Goal: Task Accomplishment & Management: Use online tool/utility

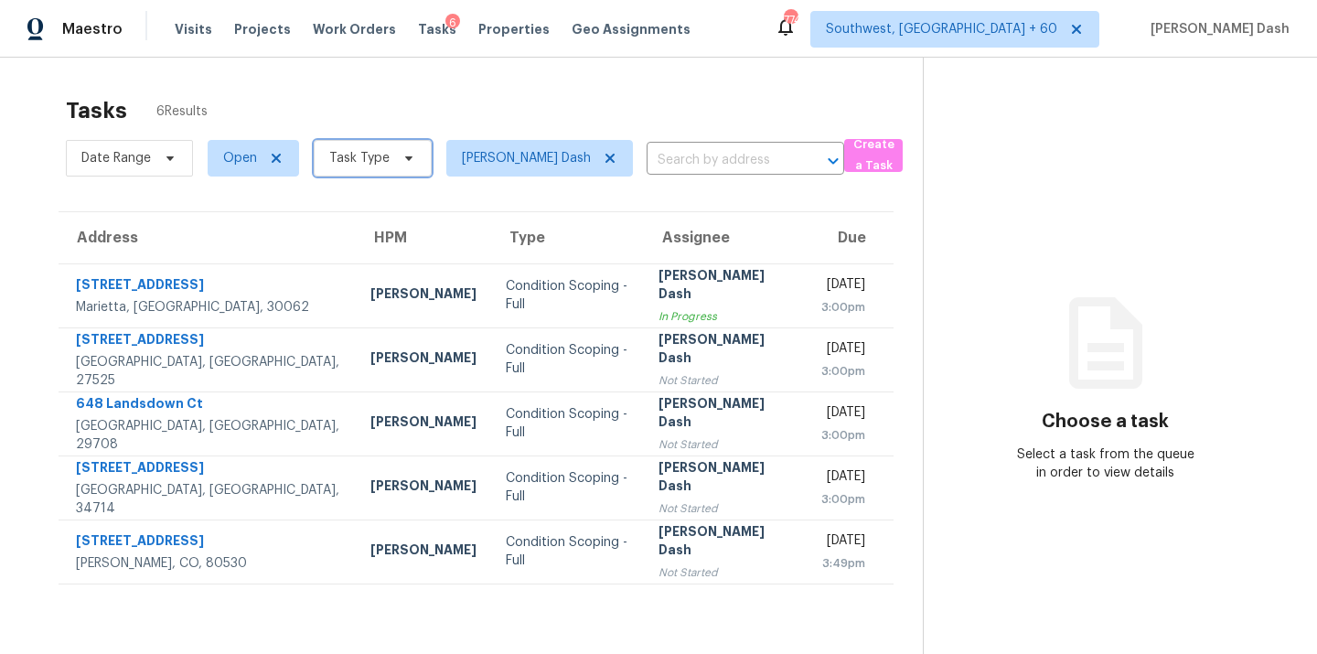
click at [360, 170] on span "Task Type" at bounding box center [373, 158] width 118 height 37
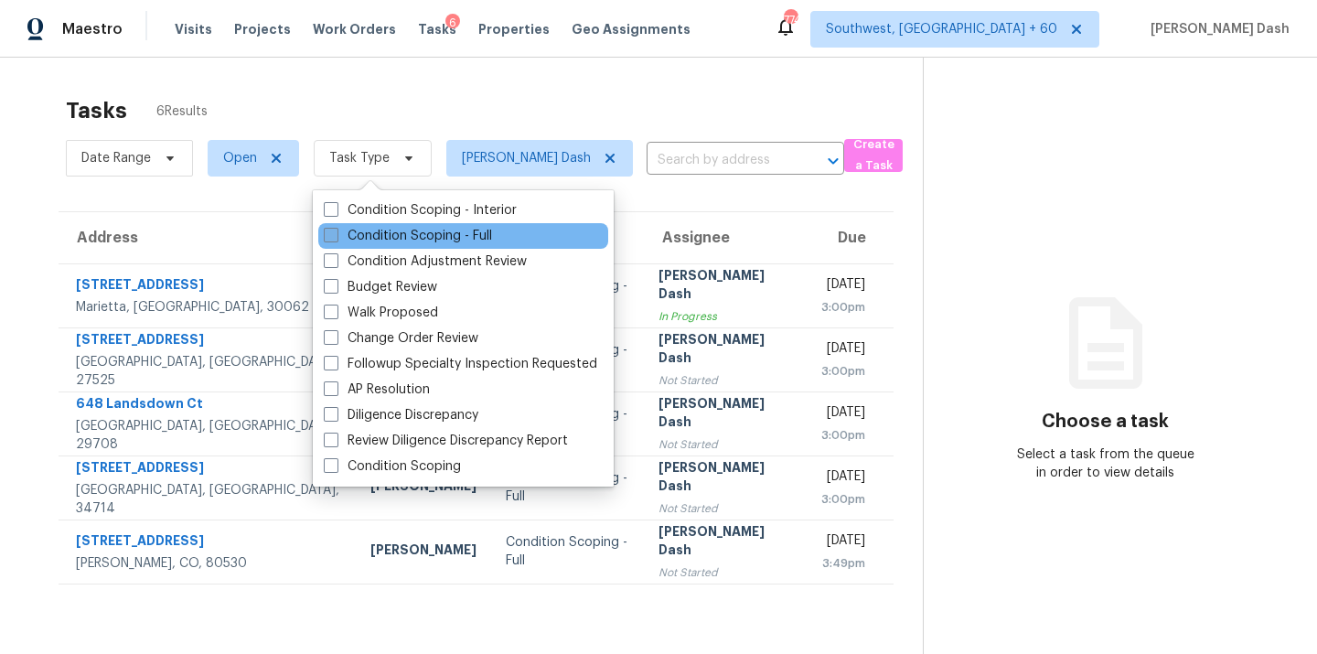
click at [374, 229] on label "Condition Scoping - Full" at bounding box center [408, 236] width 168 height 18
click at [336, 229] on input "Condition Scoping - Full" at bounding box center [330, 233] width 12 height 12
checkbox input "true"
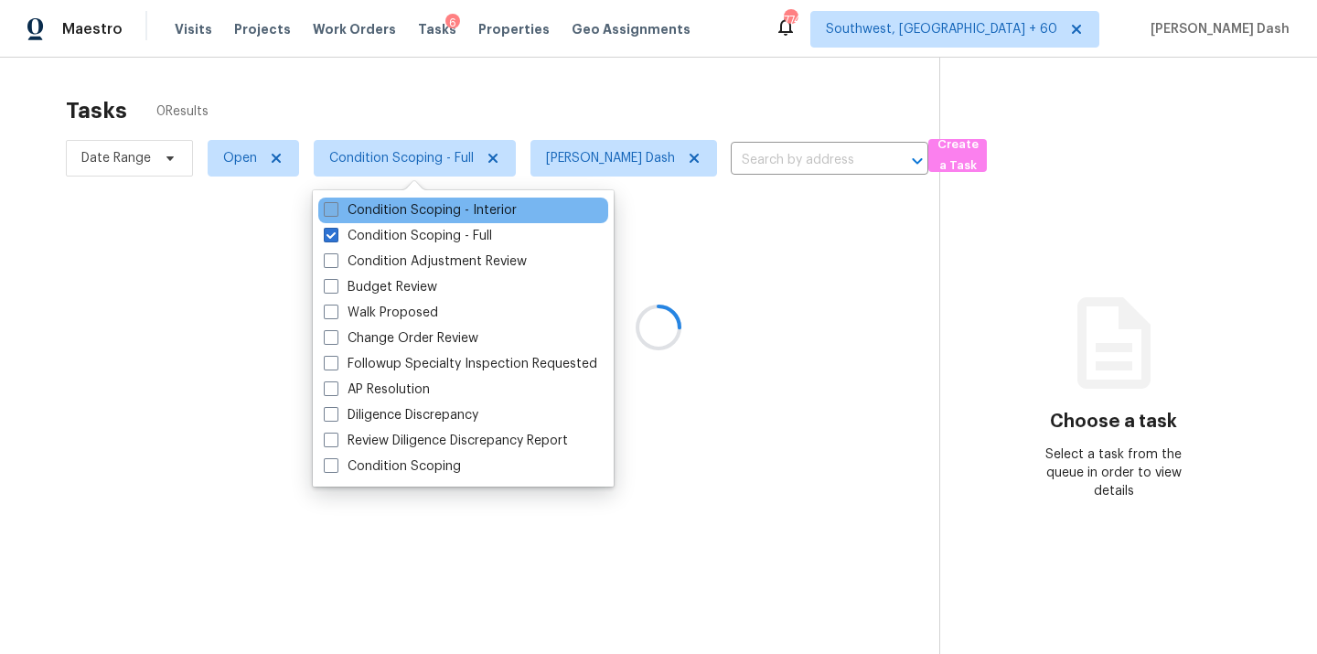
click at [374, 210] on label "Condition Scoping - Interior" at bounding box center [420, 210] width 193 height 18
click at [336, 210] on input "Condition Scoping - Interior" at bounding box center [330, 207] width 12 height 12
checkbox input "true"
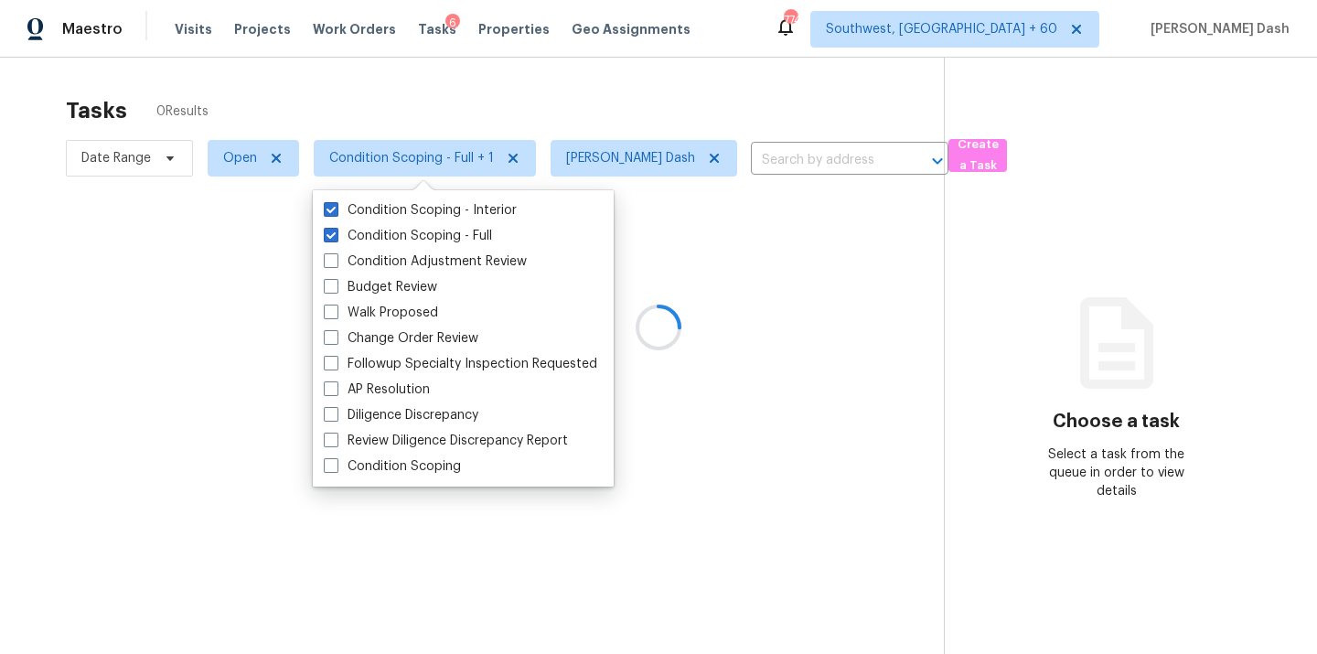
click at [389, 81] on div at bounding box center [658, 327] width 1317 height 654
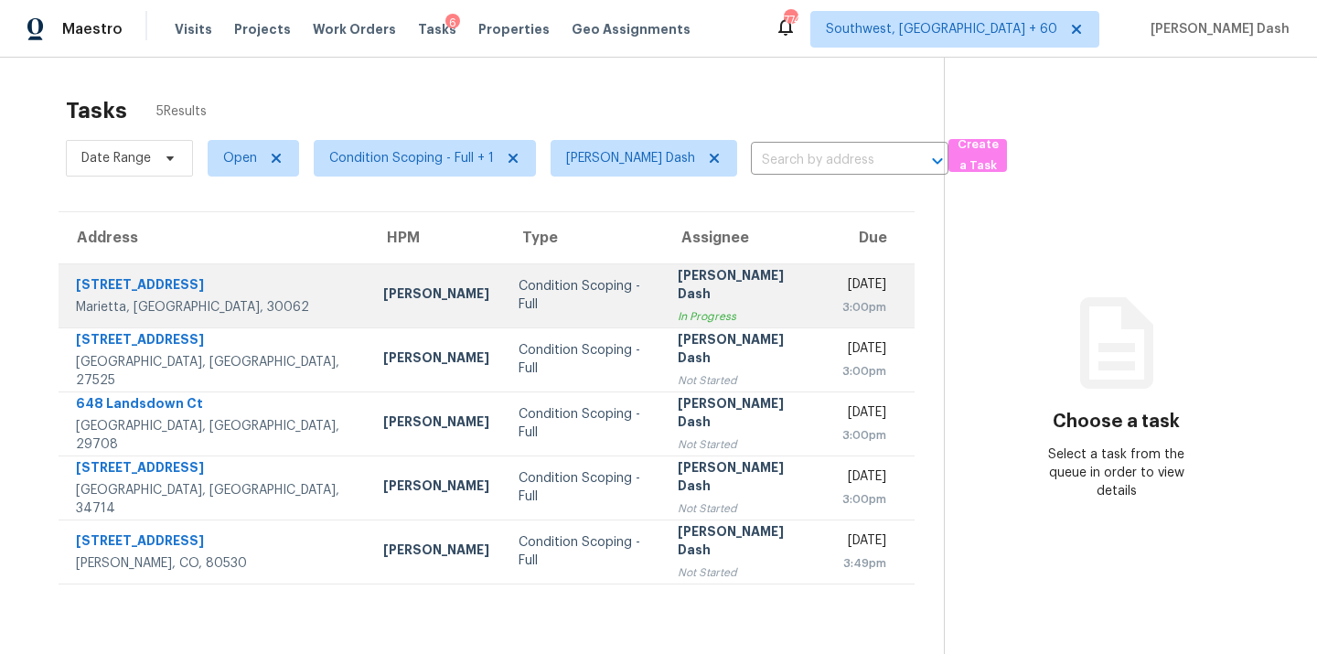
click at [519, 292] on div "Condition Scoping - Full" at bounding box center [584, 295] width 130 height 37
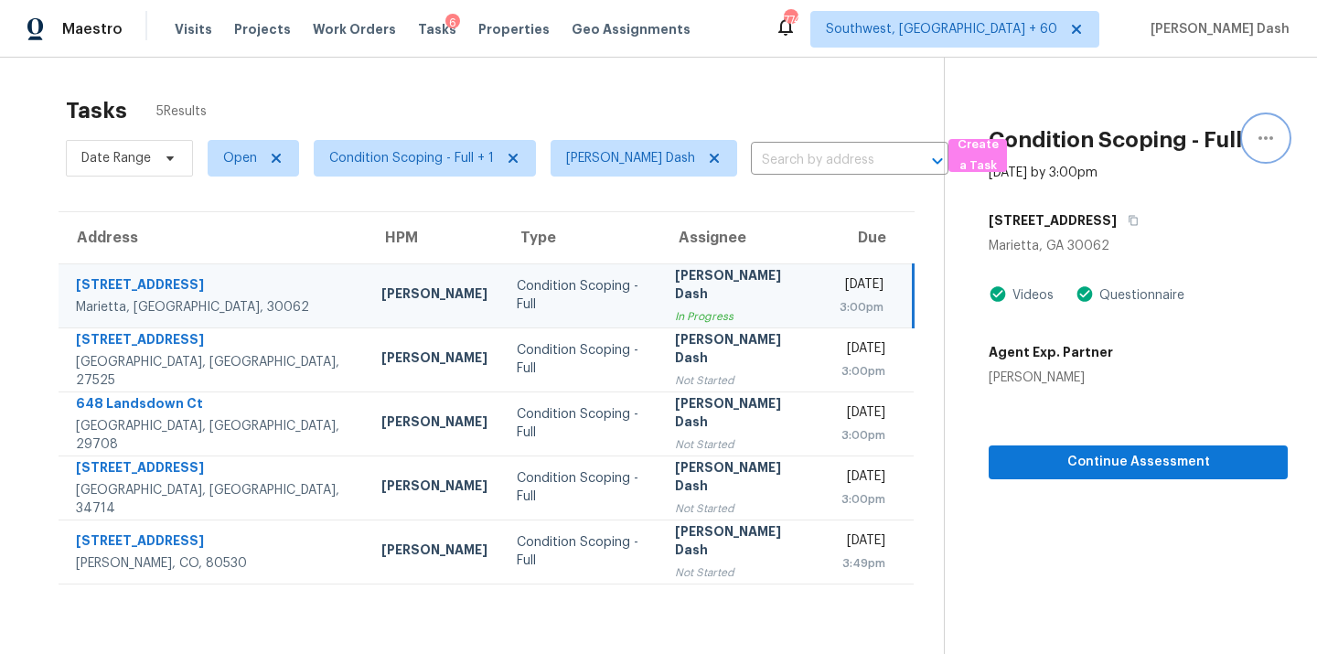
click at [1271, 134] on icon "button" at bounding box center [1266, 138] width 22 height 22
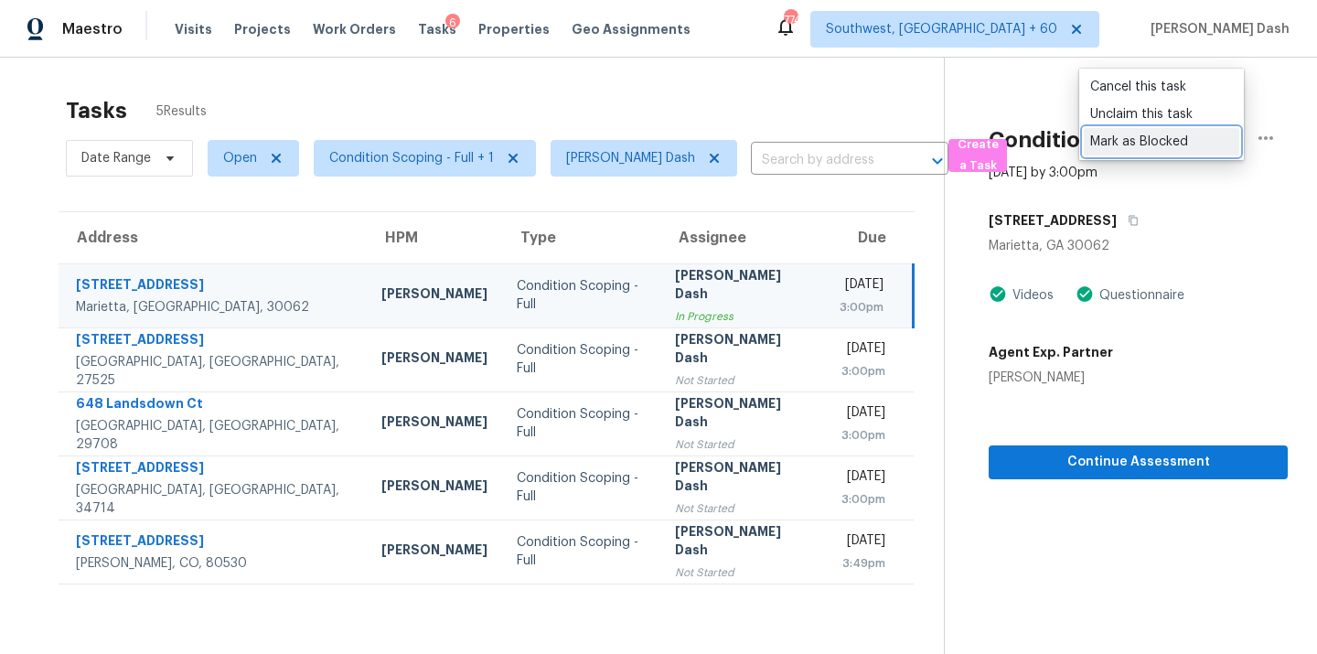
click at [1133, 141] on div "Mark as Blocked" at bounding box center [1161, 142] width 143 height 18
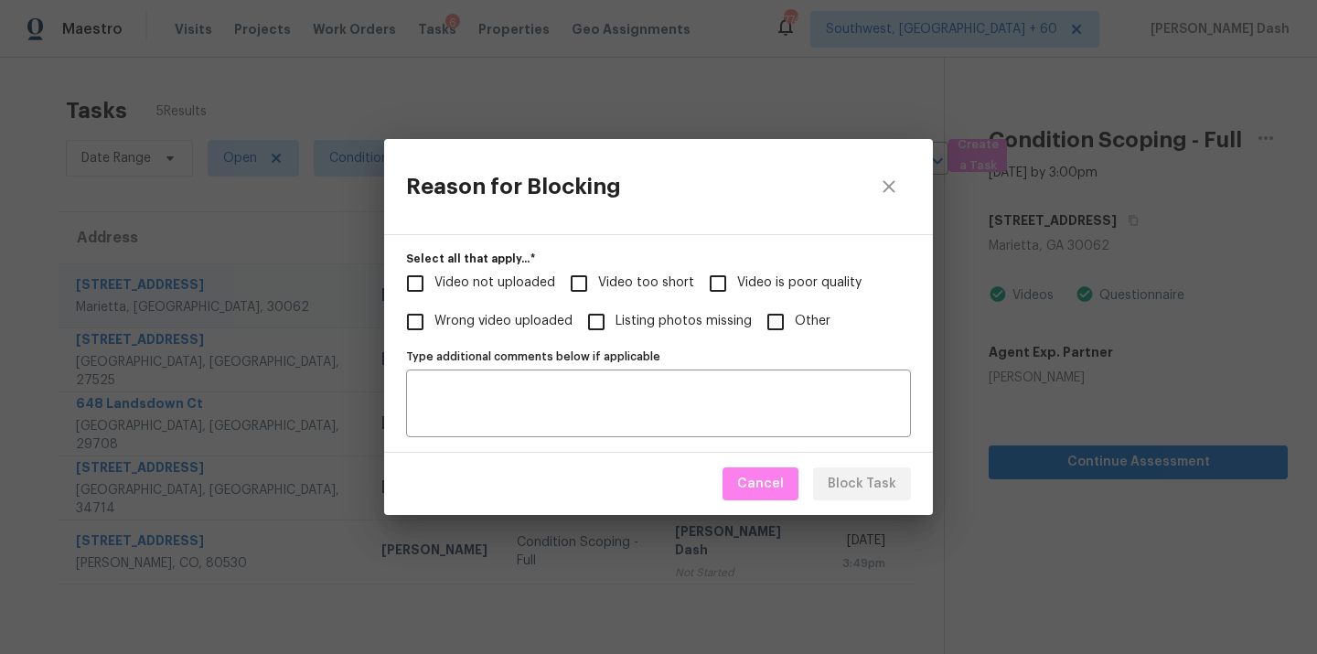
click at [547, 282] on span "Video not uploaded" at bounding box center [495, 283] width 121 height 19
click at [435, 282] on input "Video not uploaded" at bounding box center [415, 283] width 38 height 38
checkbox input "true"
click at [664, 285] on span "Video too short" at bounding box center [646, 283] width 96 height 19
click at [598, 285] on input "Video too short" at bounding box center [579, 283] width 38 height 38
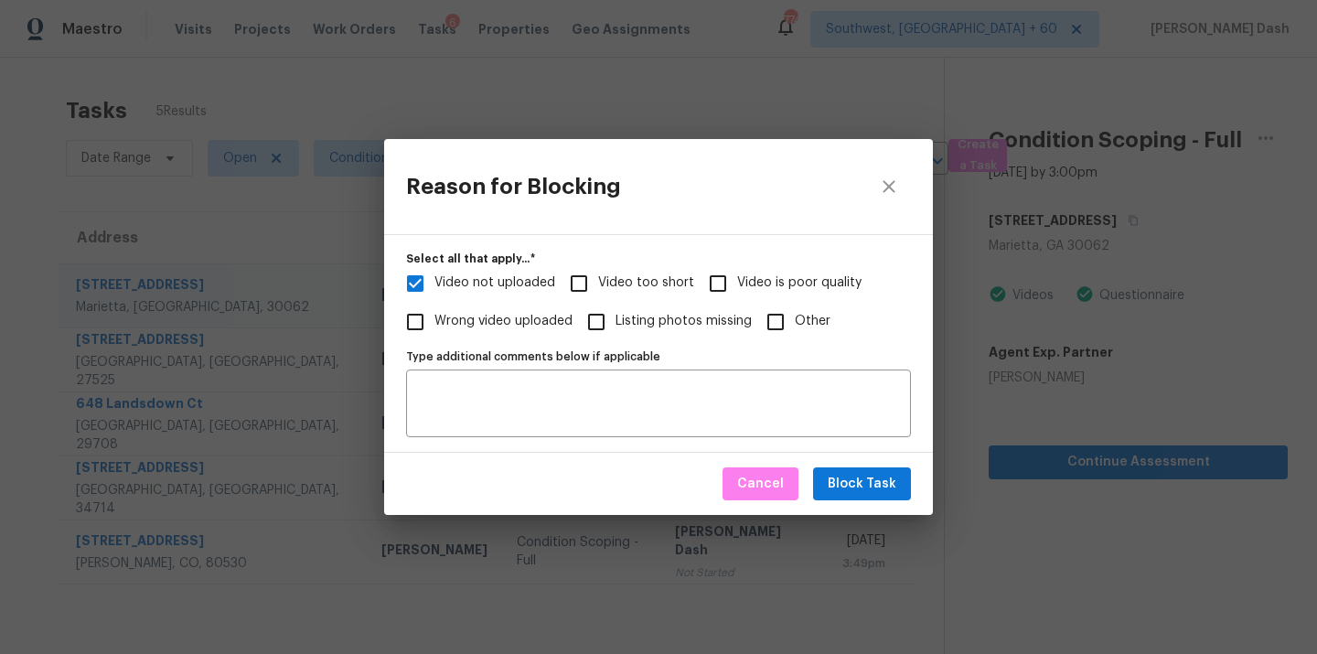
checkbox input "true"
click at [827, 478] on button "Block Task" at bounding box center [862, 484] width 98 height 34
